Goal: Navigation & Orientation: Find specific page/section

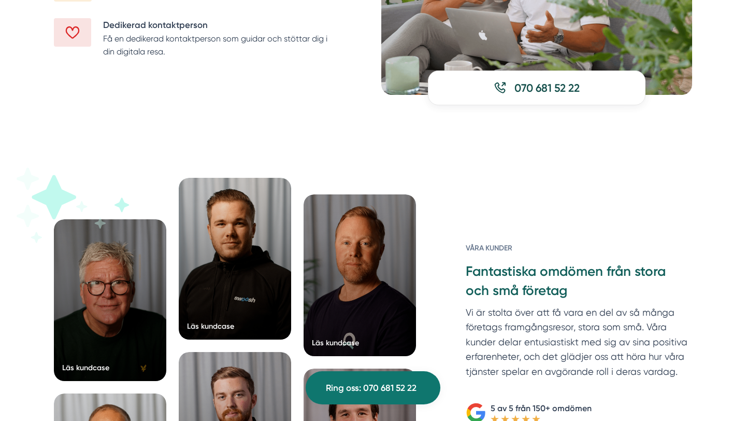
scroll to position [1439, 0]
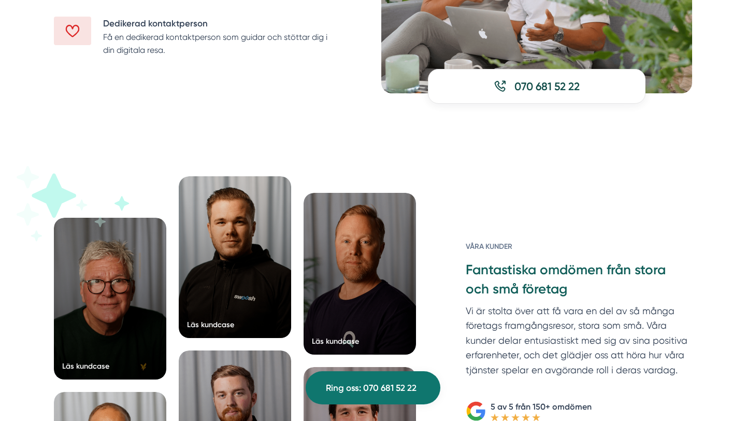
click at [498, 266] on h3 "Fantastiska omdömen från stora och små företag" at bounding box center [579, 282] width 226 height 42
copy h3 "Fantastiska"
click at [520, 311] on p "Vi är stolta över att få vara en del av så många företags framgångsresor, stora…" at bounding box center [579, 343] width 226 height 79
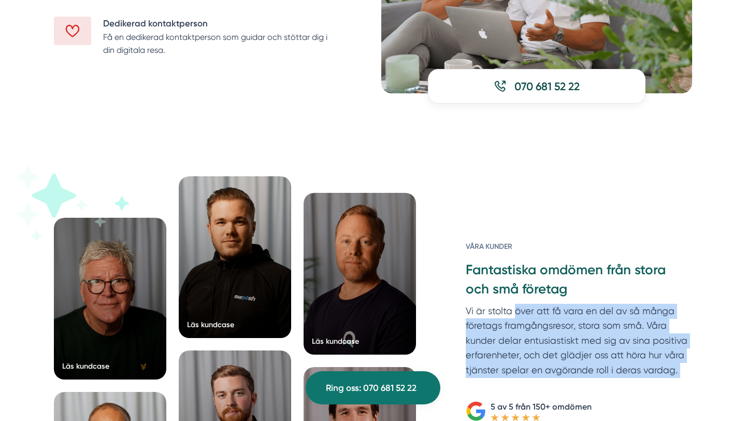
click at [520, 311] on p "Vi är stolta över att få vara en del av så många företags framgångsresor, stora…" at bounding box center [579, 343] width 226 height 79
copy div "Vi är stolta över att få vara en del av så många företags framgångsresor, stora…"
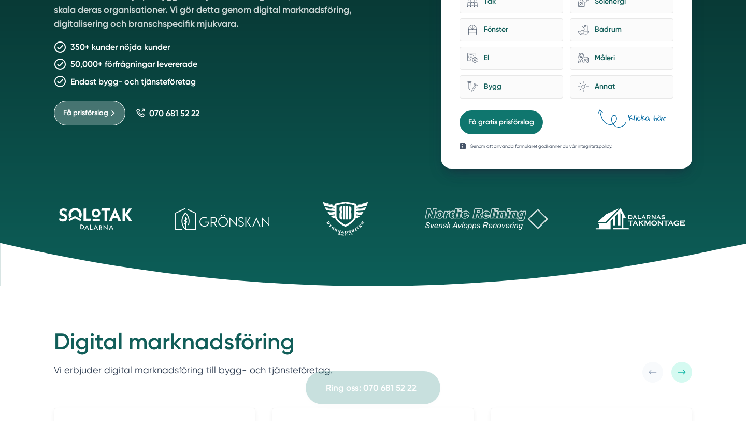
scroll to position [0, 0]
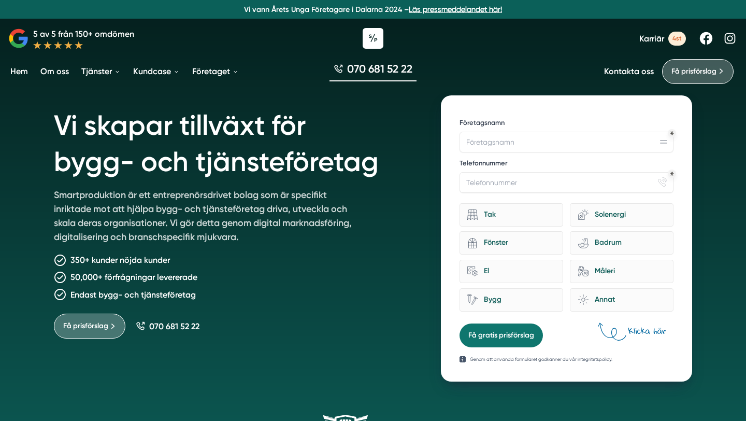
click at [155, 130] on h1 "Vi skapar tillväxt för bygg- och tjänsteföretag" at bounding box center [235, 141] width 362 height 93
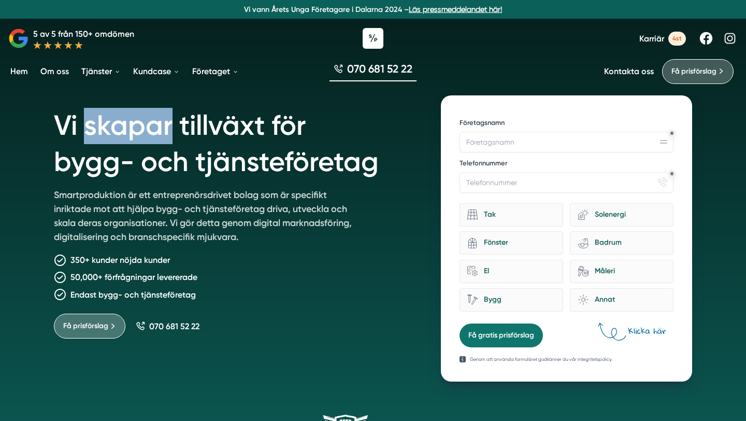
click at [155, 130] on h1 "Vi skapar tillväxt för bygg- och tjänsteföretag" at bounding box center [235, 141] width 362 height 93
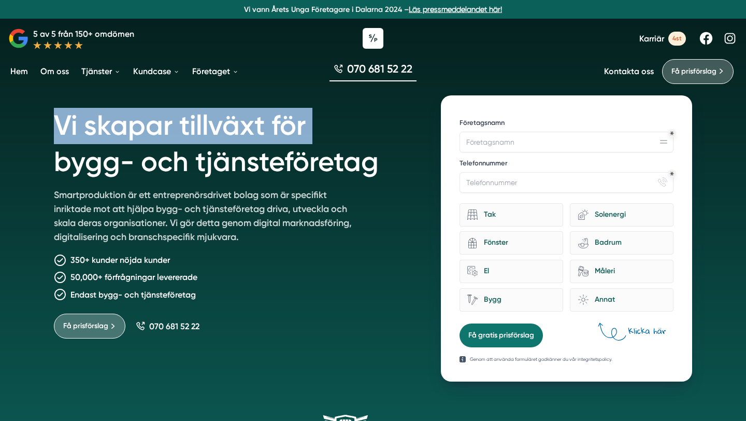
click at [155, 130] on h1 "Vi skapar tillväxt för bygg- och tjänsteföretag" at bounding box center [235, 141] width 362 height 93
copy h1 "Vi skapar tillväxt för"
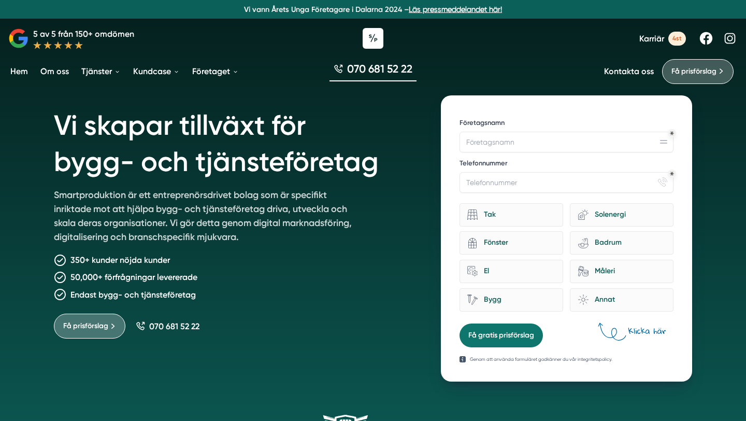
click at [338, 348] on div "Vi skapar tillväxt för bygg- och tjänsteföretag Smartproduktion är ett entrepre…" at bounding box center [235, 238] width 362 height 286
click at [214, 207] on p "Smartproduktion är ett entreprenörsdrivet bolag som är specifikt inriktade mot …" at bounding box center [203, 218] width 298 height 60
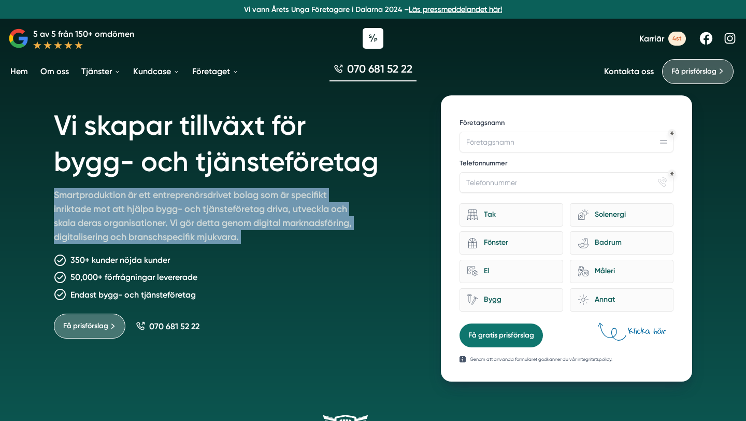
click at [214, 207] on p "Smartproduktion är ett entreprenörsdrivet bolag som är specifikt inriktade mot …" at bounding box center [203, 218] width 298 height 60
copy div "Smartproduktion är ett entreprenörsdrivet bolag som är specifikt inriktade mot …"
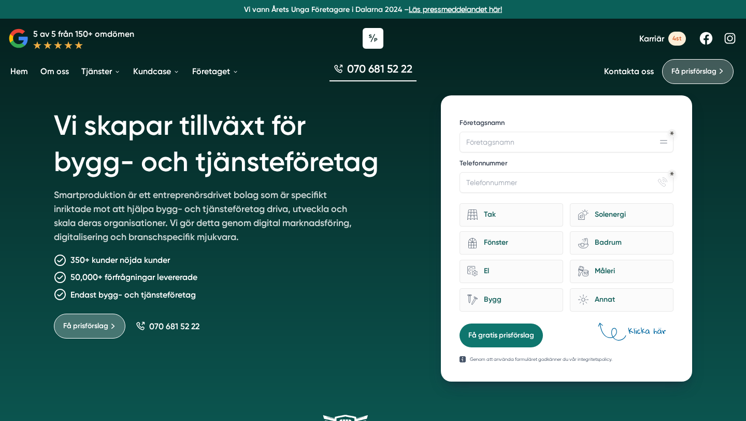
click at [286, 301] on div "Vi skapar tillväxt för bygg- och tjänsteföretag Smartproduktion är ett entrepre…" at bounding box center [235, 238] width 362 height 286
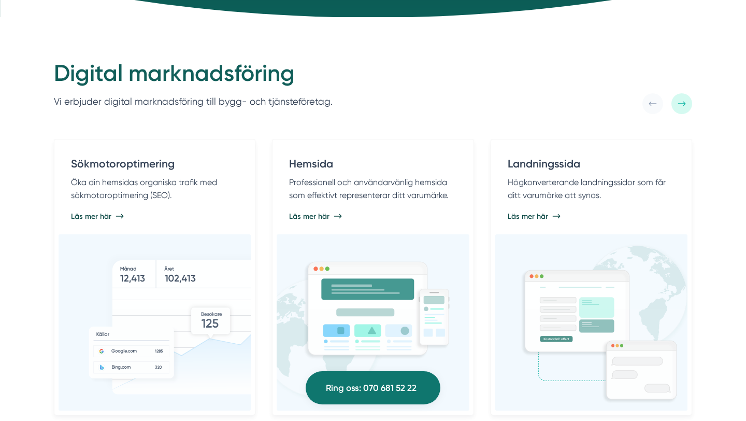
scroll to position [432, 0]
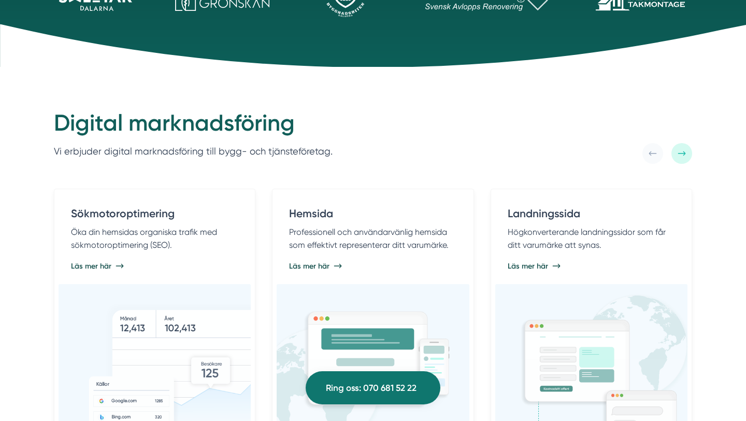
click at [186, 130] on h2 "Digital marknadsföring" at bounding box center [193, 125] width 279 height 35
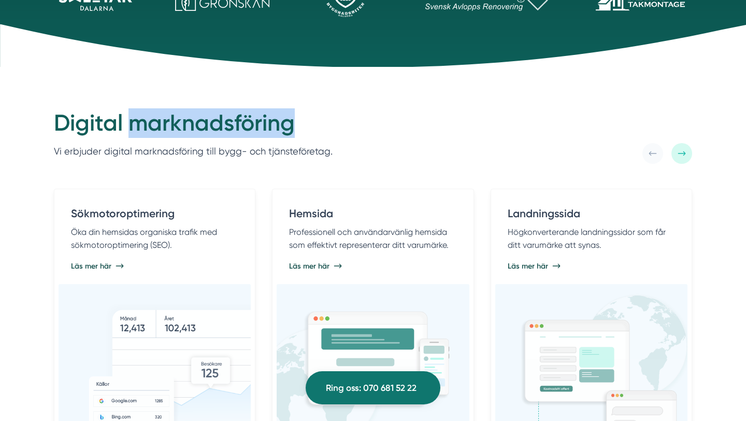
click at [186, 130] on h2 "Digital marknadsföring" at bounding box center [193, 125] width 279 height 35
copy h2 "marknadsföring"
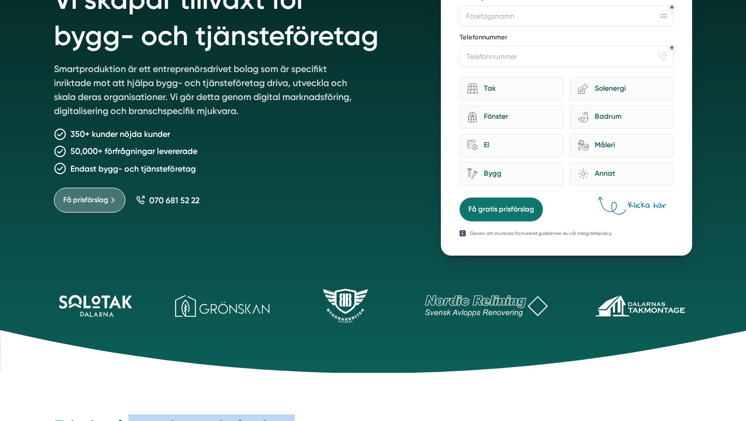
scroll to position [23, 0]
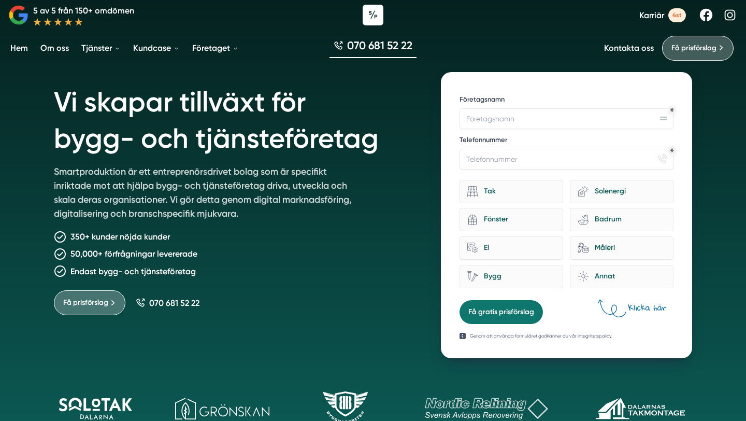
click at [60, 97] on h1 "Vi skapar tillväxt för bygg- och tjänsteföretag" at bounding box center [235, 118] width 362 height 93
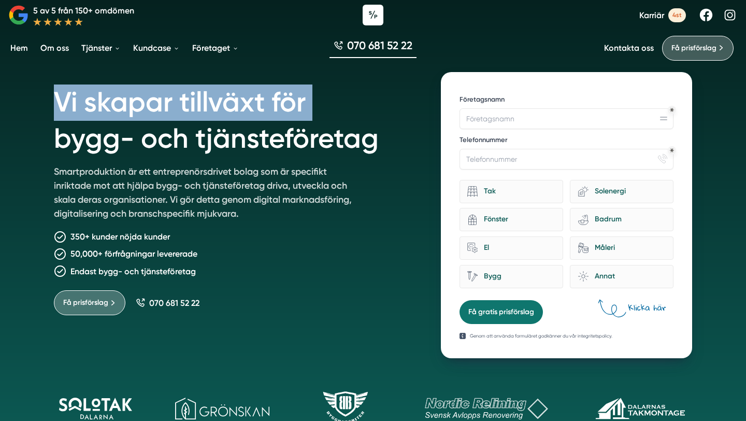
click at [60, 97] on h1 "Vi skapar tillväxt för bygg- och tjänsteföretag" at bounding box center [235, 118] width 362 height 93
copy h1 "Vi skapar tillväxt för"
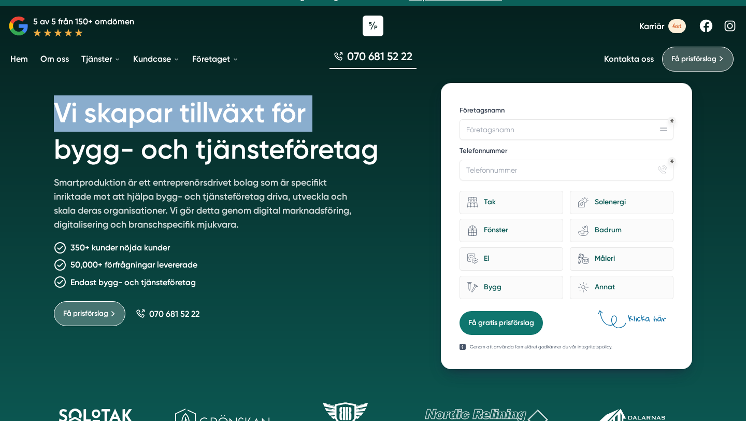
scroll to position [0, 0]
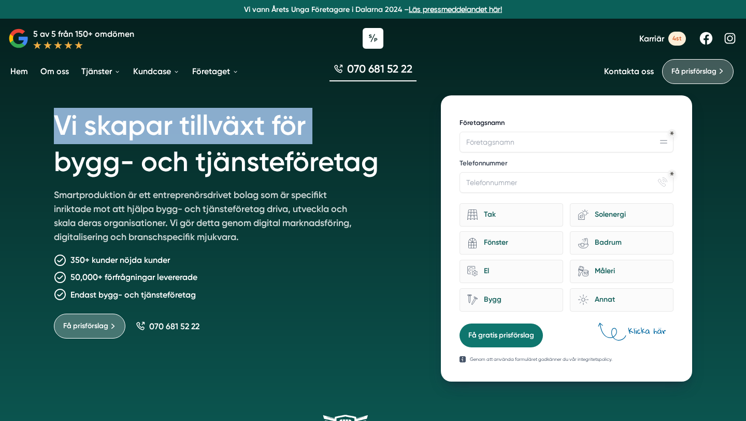
click at [468, 121] on label "Företagsnamn" at bounding box center [566, 123] width 214 height 11
click at [468, 132] on input "Företagsnamn" at bounding box center [566, 142] width 214 height 21
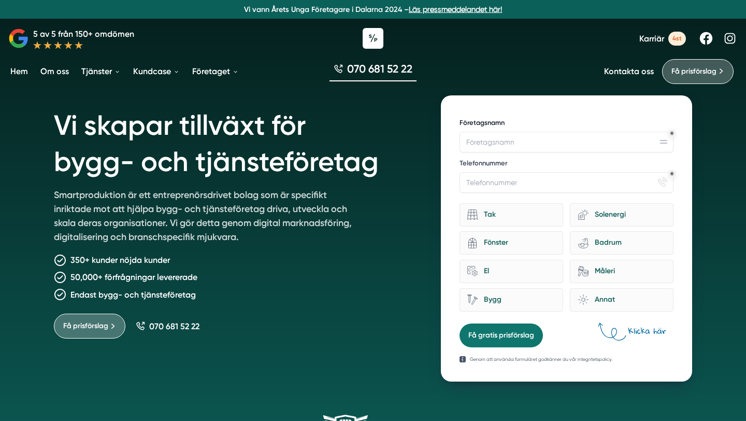
click at [469, 122] on label "Företagsnamn" at bounding box center [566, 123] width 214 height 11
click at [469, 132] on input "Företagsnamn" at bounding box center [566, 142] width 214 height 21
click at [469, 122] on label "Företagsnamn" at bounding box center [566, 123] width 214 height 11
click at [469, 132] on input "Företagsnamn" at bounding box center [566, 142] width 214 height 21
click at [469, 122] on label "Företagsnamn" at bounding box center [566, 123] width 214 height 11
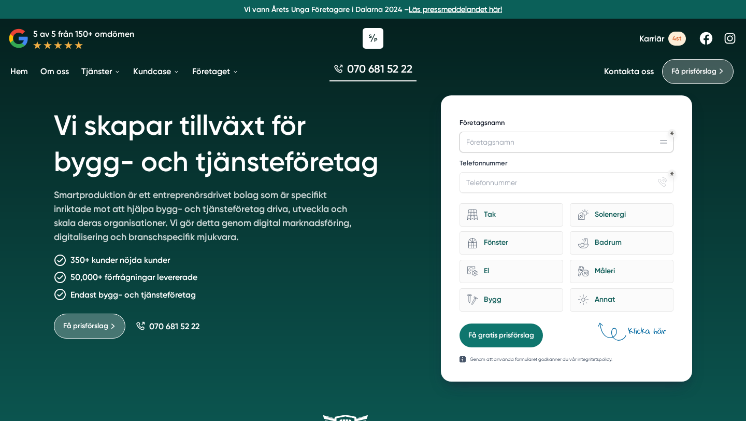
click at [469, 132] on input "Företagsnamn" at bounding box center [566, 142] width 214 height 21
click at [387, 194] on div "Vi skapar tillväxt för bygg- och tjänsteföretag Smartproduktion är ett entrepre…" at bounding box center [235, 238] width 362 height 286
click at [59, 73] on link "Om oss" at bounding box center [54, 71] width 33 height 26
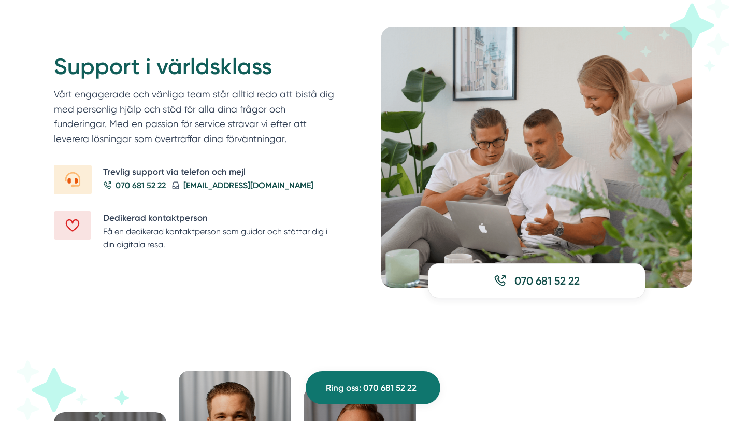
scroll to position [1246, 0]
